Goal: Find specific page/section: Find specific page/section

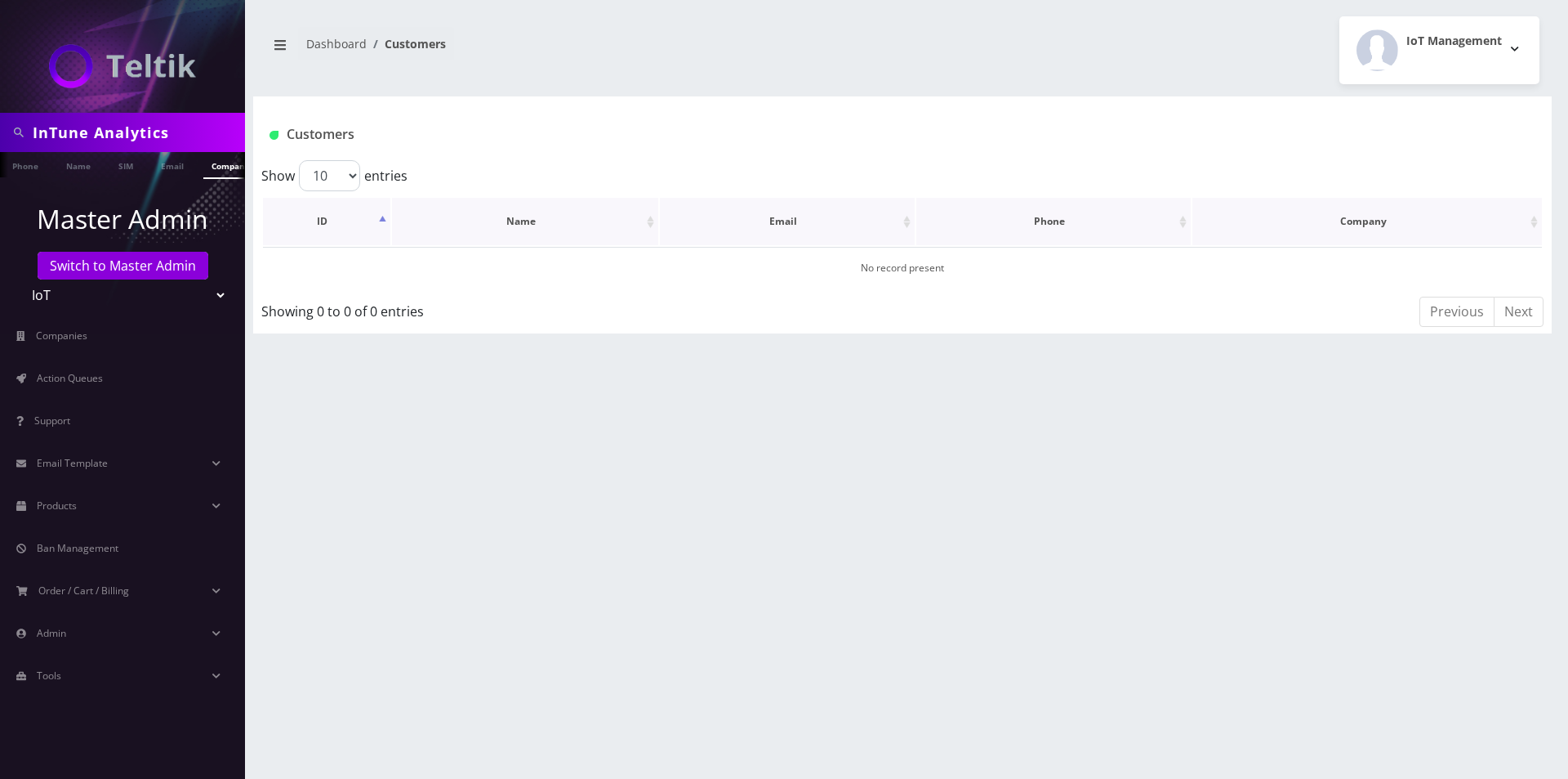
scroll to position [0, 8]
click at [603, 71] on nav "Dashboard Customers" at bounding box center [578, 49] width 625 height 46
click at [136, 133] on input "InTune Analytics" at bounding box center [136, 132] width 208 height 31
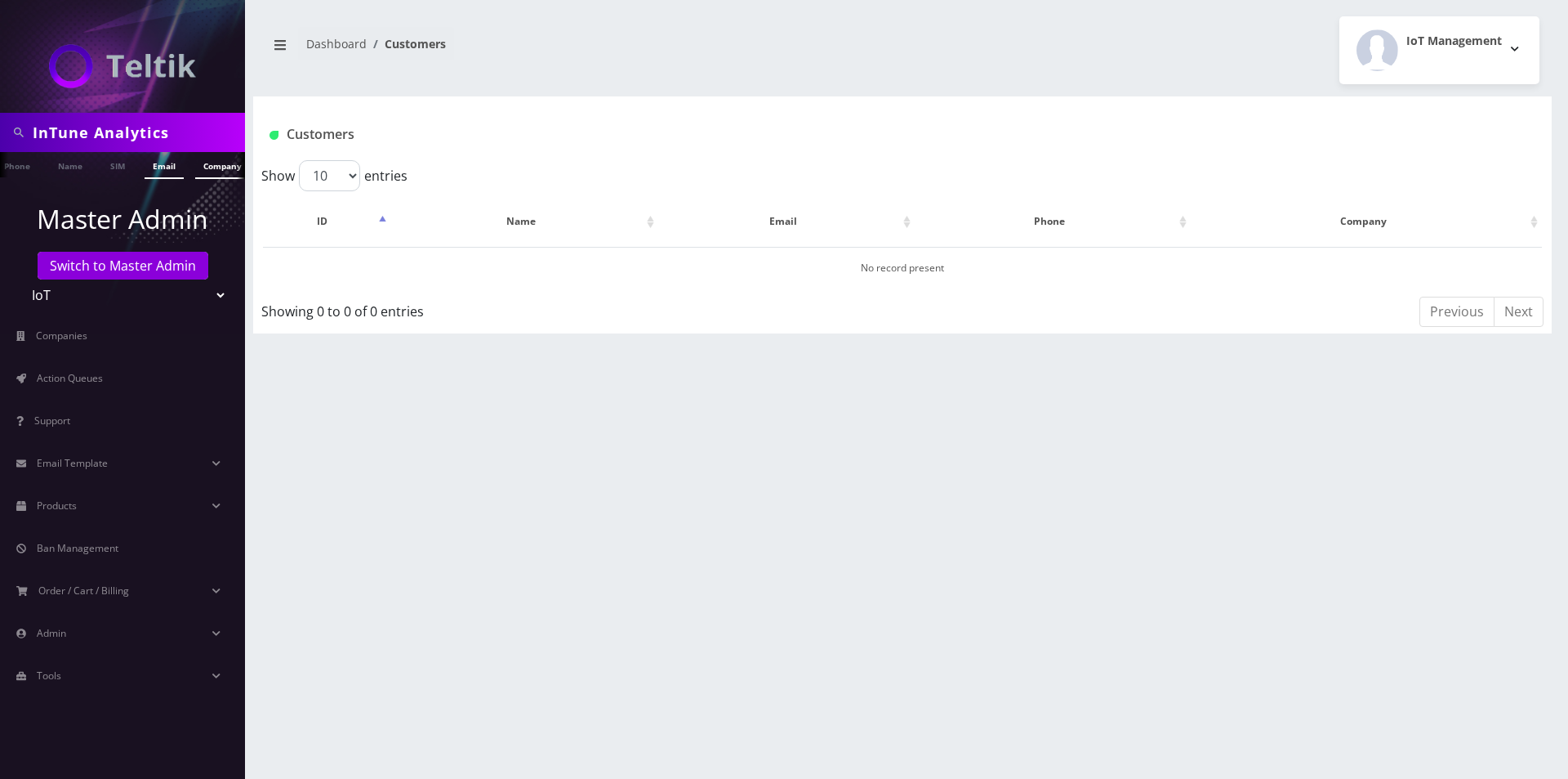
paste input "lucas@intuneanalytics.com>"
type input "lucas@intuneanalytics.com>"
click at [157, 164] on link "Email" at bounding box center [164, 165] width 39 height 26
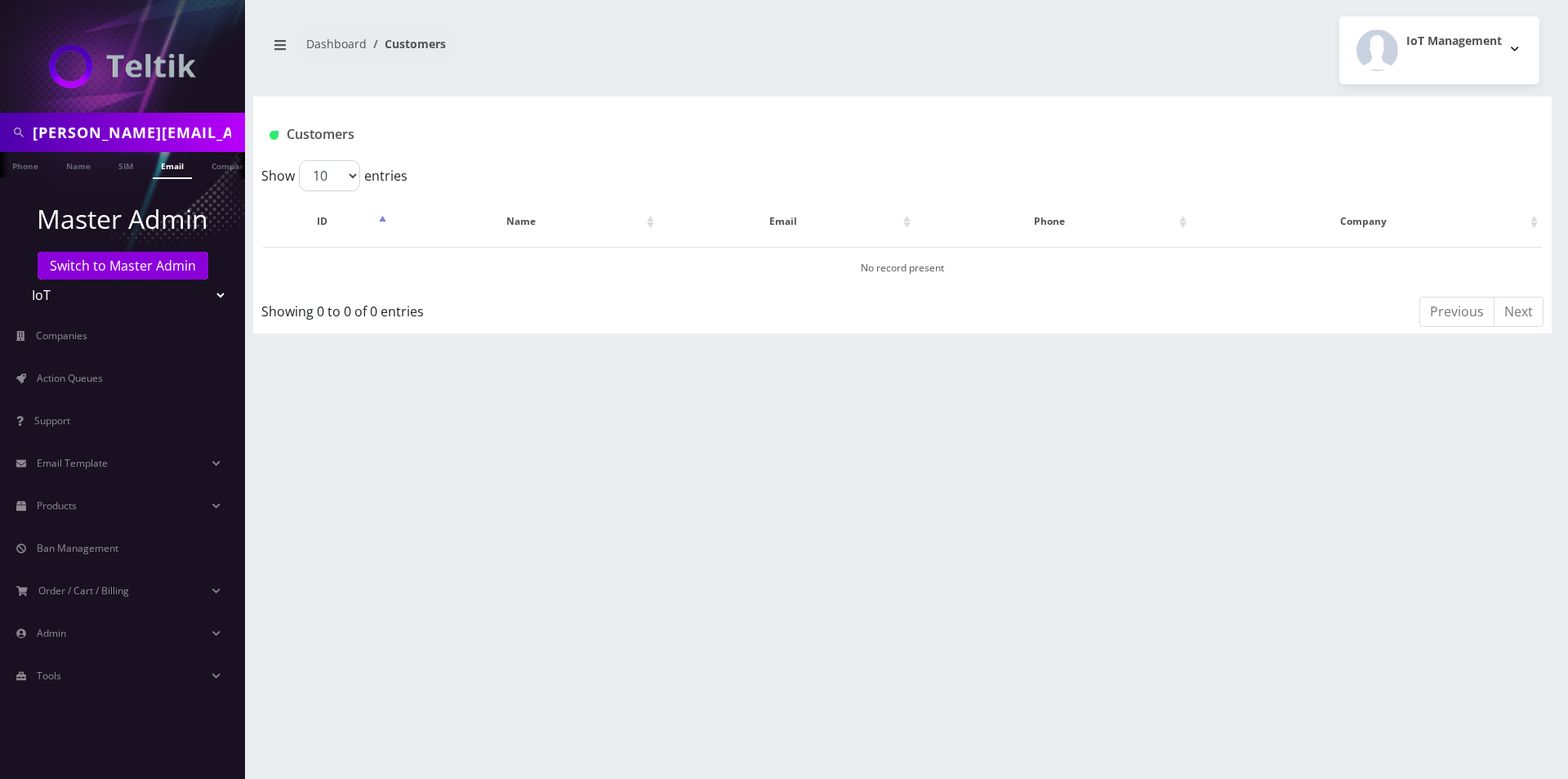
click at [159, 126] on input "lucas@intuneanalytics.com>" at bounding box center [136, 132] width 208 height 31
type input "[PERSON_NAME][EMAIL_ADDRESS][DOMAIN_NAME]"
drag, startPoint x: 365, startPoint y: 363, endPoint x: 358, endPoint y: 359, distance: 8.1
click at [365, 363] on div "lucas@intuneanalytics.com> Phone Name SIM Email Company Customer Dashboard Cust…" at bounding box center [901, 390] width 1331 height 779
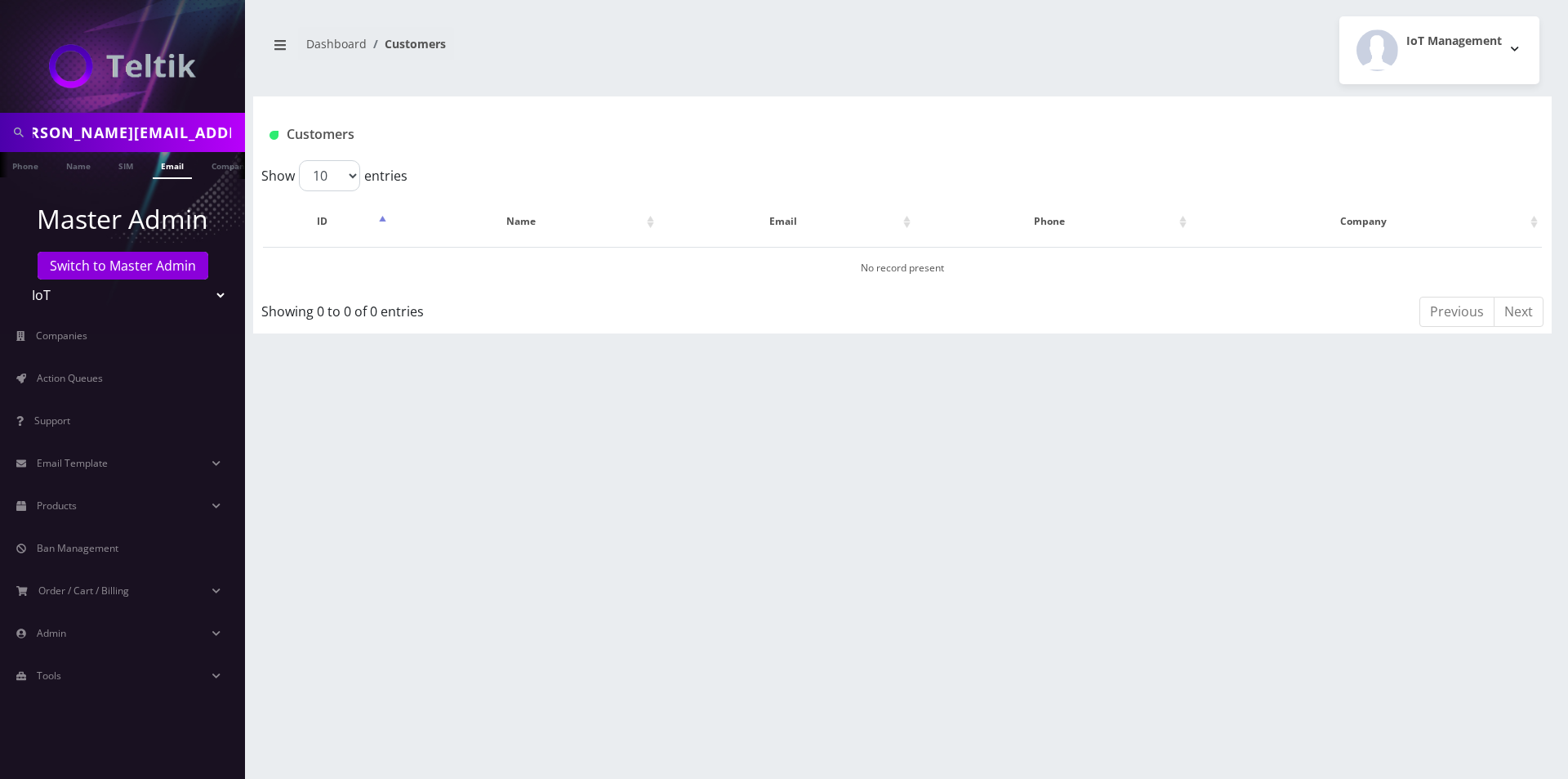
scroll to position [0, 0]
click at [174, 174] on link "Email" at bounding box center [173, 165] width 39 height 26
drag, startPoint x: 71, startPoint y: 130, endPoint x: -134, endPoint y: 127, distance: 205.0
click at [0, 127] on html "[PERSON_NAME][EMAIL_ADDRESS][DOMAIN_NAME] Phone Name SIM Email Company Customer…" at bounding box center [784, 390] width 1568 height 779
type input "@[DOMAIN_NAME]"
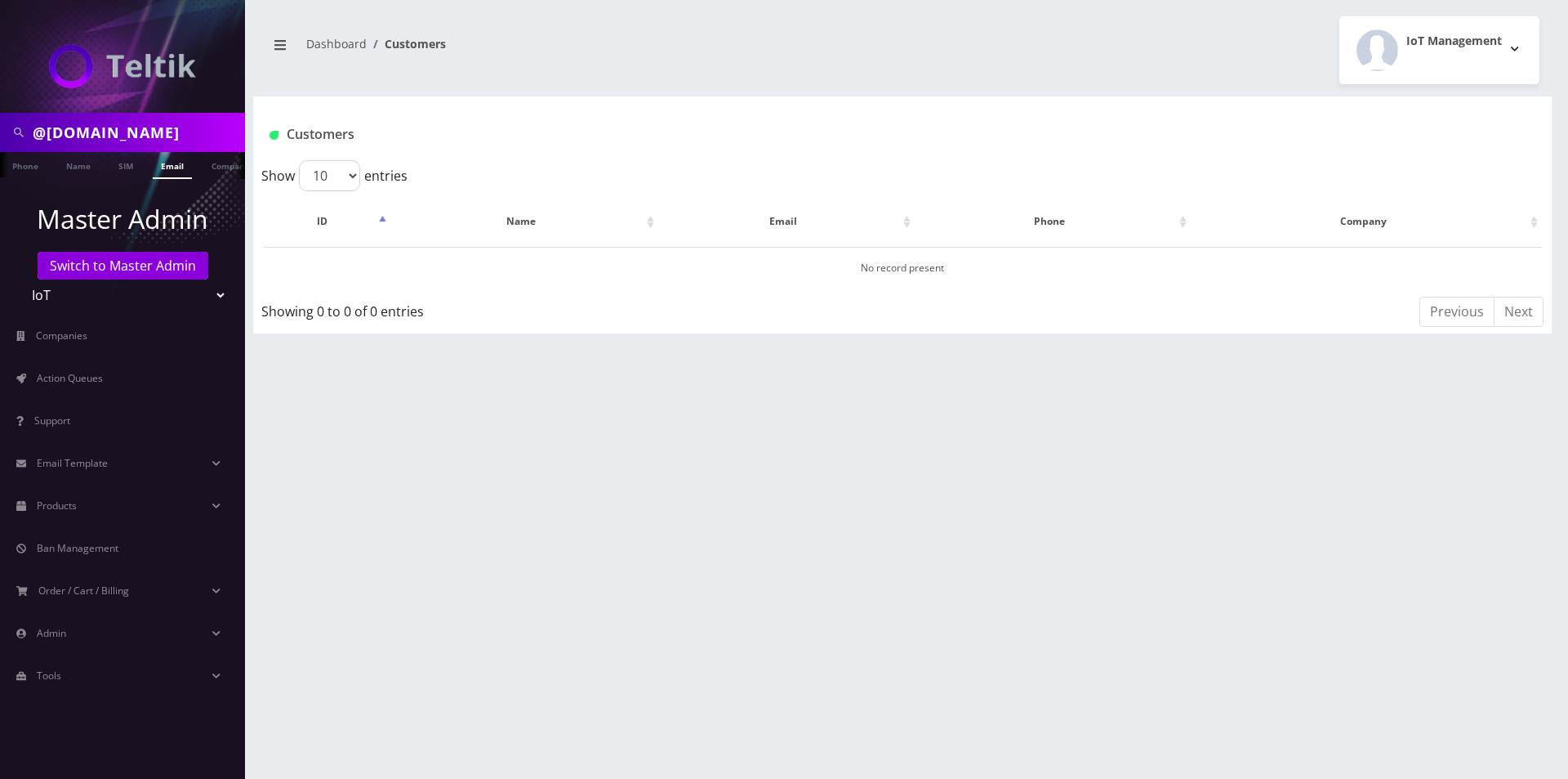
click at [162, 167] on link "Email" at bounding box center [173, 165] width 39 height 26
